Goal: Browse casually: Explore the website without a specific task or goal

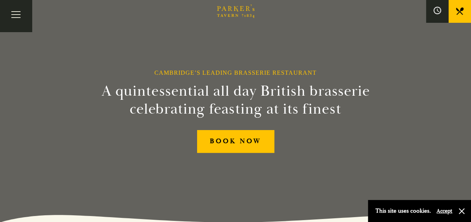
click at [240, 9] on icon "Brasserie Restaurant Cambridge | Parker's Tavern Cambridge Parker's Tavern is a…" at bounding box center [235, 10] width 37 height 13
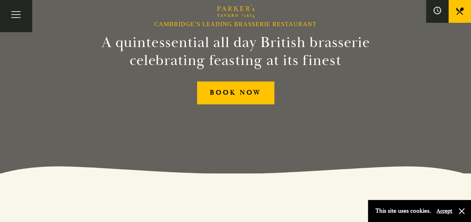
scroll to position [48, 0]
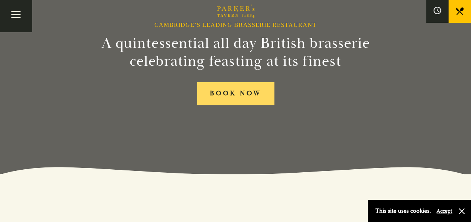
click at [243, 95] on link "BOOK NOW" at bounding box center [235, 93] width 77 height 23
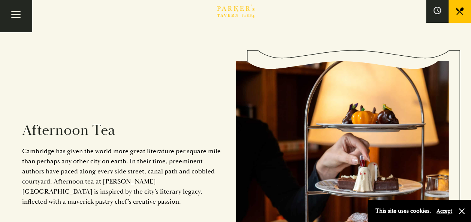
scroll to position [1172, 0]
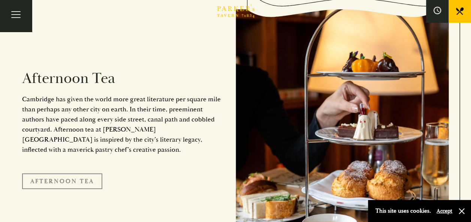
click at [64, 174] on link "Afternoon Tea" at bounding box center [62, 182] width 80 height 16
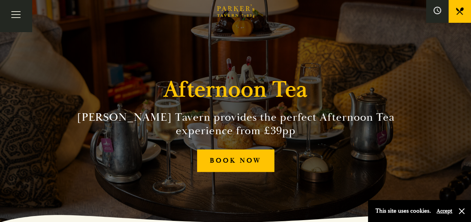
click at [64, 168] on div "Afternoon Tea Parker’s Tavern provides the perfect Afternoon Tea experience fro…" at bounding box center [235, 111] width 449 height 222
click at [15, 13] on button "Toggle navigation" at bounding box center [16, 16] width 32 height 32
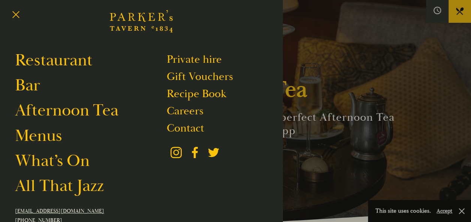
scroll to position [11, 0]
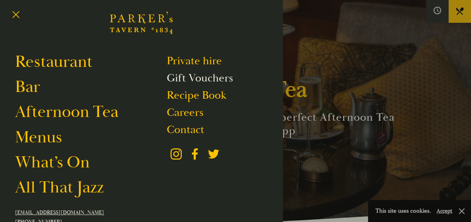
click at [200, 73] on link "Gift Vouchers" at bounding box center [200, 78] width 66 height 14
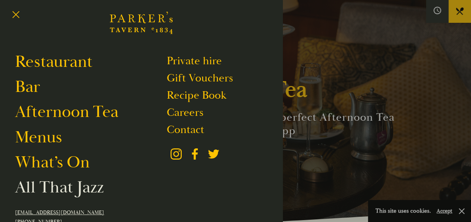
click at [67, 186] on link "All That Jazz" at bounding box center [59, 187] width 89 height 21
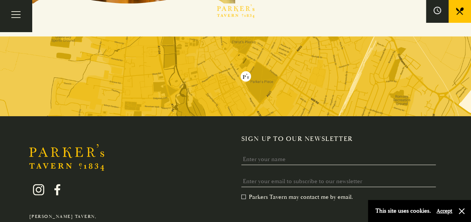
scroll to position [769, 0]
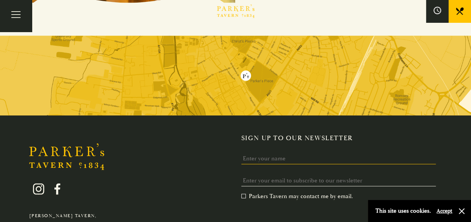
click at [308, 153] on input "Name" at bounding box center [338, 159] width 195 height 12
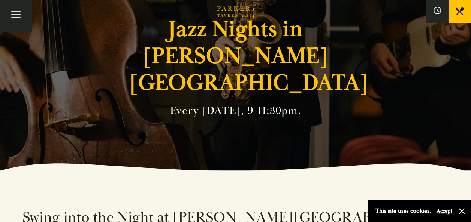
scroll to position [0, 0]
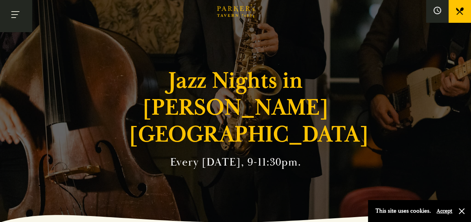
click at [21, 12] on button "Toggle navigation" at bounding box center [16, 16] width 32 height 32
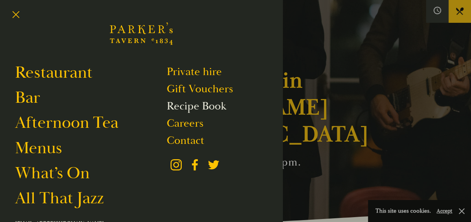
click at [207, 109] on link "Recipe Book" at bounding box center [197, 106] width 60 height 14
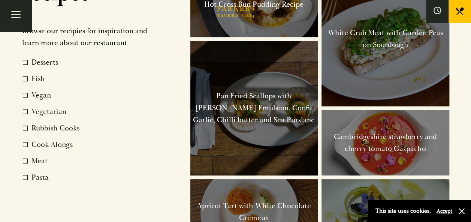
scroll to position [499, 0]
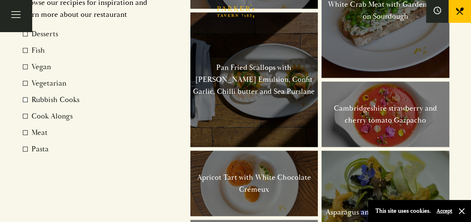
click at [45, 100] on label "Rubbish Cooks" at bounding box center [87, 100] width 129 height 12
click at [33, 95] on input "Rubbish Cooks" at bounding box center [33, 95] width 0 height 0
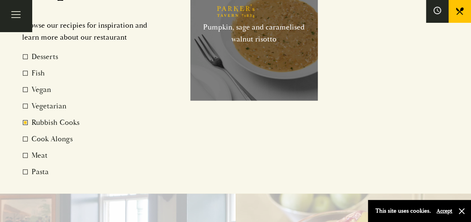
scroll to position [476, 0]
click at [27, 123] on label "Rubbish Cooks" at bounding box center [87, 122] width 129 height 12
click at [33, 118] on input "Rubbish Cooks" at bounding box center [33, 118] width 0 height 0
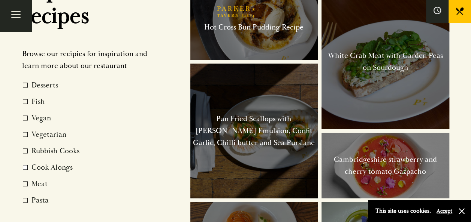
scroll to position [447, 0]
